Goal: Find specific page/section: Find specific page/section

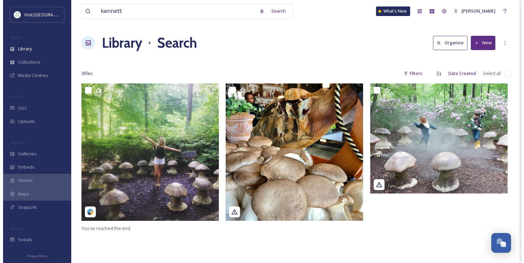
scroll to position [806, 0]
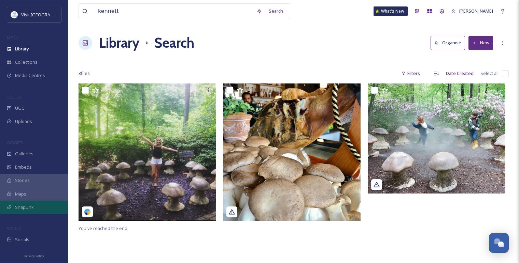
click at [45, 212] on div "SnapLink" at bounding box center [34, 207] width 68 height 13
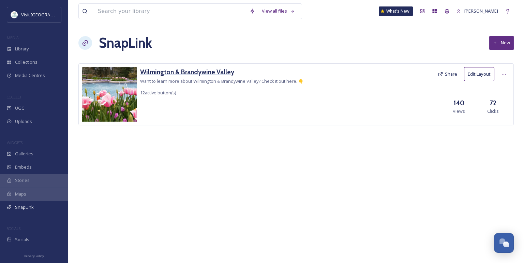
click at [179, 72] on h3 "Wilmington & Brandywine Valley" at bounding box center [222, 72] width 164 height 10
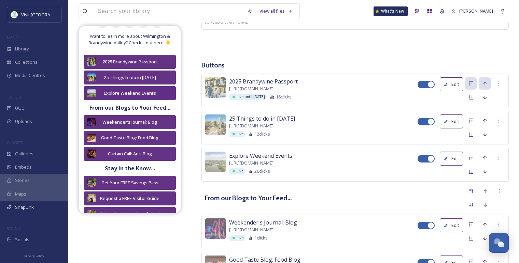
scroll to position [197, 0]
